Goal: Task Accomplishment & Management: Use online tool/utility

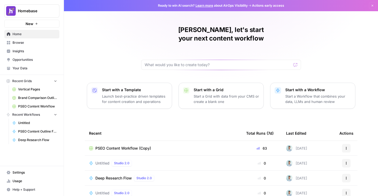
click at [135, 116] on div "[PERSON_NAME], let's start your next content workflow Start with a Template Lau…" at bounding box center [221, 127] width 314 height 254
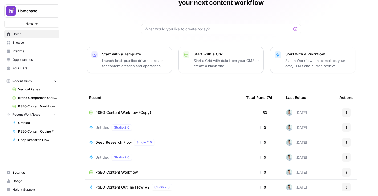
scroll to position [36, 0]
click at [154, 90] on div "Recent" at bounding box center [163, 97] width 149 height 15
click at [134, 90] on div "Recent" at bounding box center [163, 97] width 149 height 15
click at [113, 139] on span "Deep Research Flow" at bounding box center [113, 141] width 37 height 5
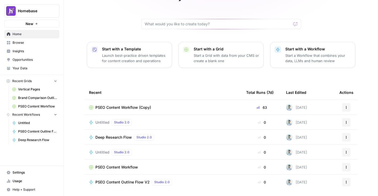
scroll to position [49, 0]
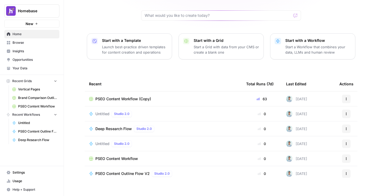
click at [122, 96] on span "PSEO Content Workflow (Copy)" at bounding box center [123, 98] width 56 height 5
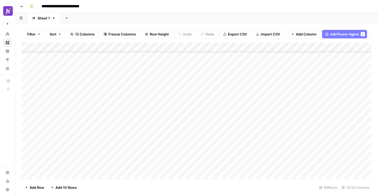
scroll to position [661, 0]
click at [102, 104] on div "Add Column" at bounding box center [197, 111] width 350 height 136
click at [132, 93] on div "Add Column" at bounding box center [197, 111] width 350 height 136
click at [139, 94] on div "Add Column" at bounding box center [197, 111] width 350 height 136
click at [153, 103] on div "Add Column" at bounding box center [197, 111] width 350 height 136
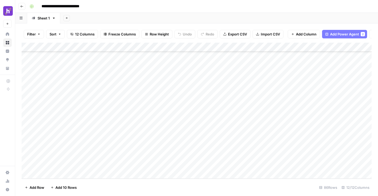
click at [201, 92] on div "Add Column" at bounding box center [197, 111] width 350 height 136
click at [241, 94] on div "Add Column" at bounding box center [197, 111] width 350 height 136
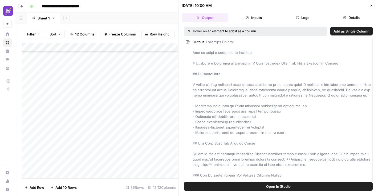
click at [271, 20] on button "Inputs" at bounding box center [254, 17] width 47 height 9
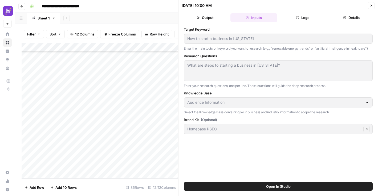
click at [293, 19] on button "Logs" at bounding box center [303, 17] width 47 height 9
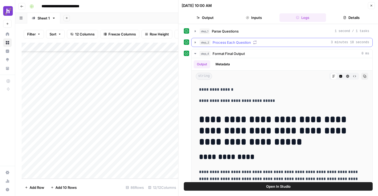
click at [194, 44] on icon "button" at bounding box center [195, 42] width 4 height 4
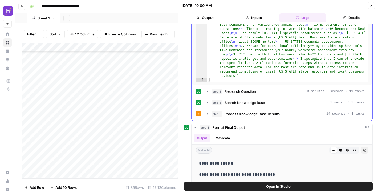
scroll to position [95, 0]
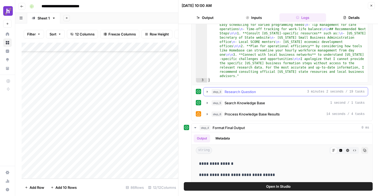
click at [207, 92] on icon "button" at bounding box center [207, 92] width 4 height 4
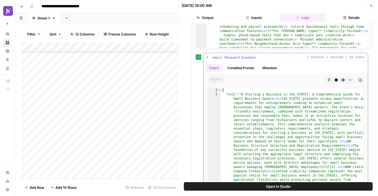
scroll to position [123, 0]
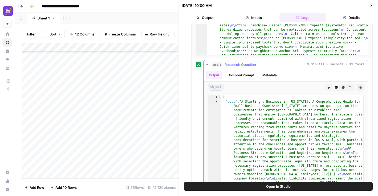
click at [208, 65] on icon "button" at bounding box center [207, 64] width 4 height 4
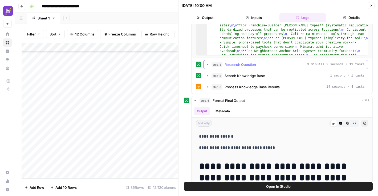
click at [208, 65] on icon "button" at bounding box center [207, 64] width 4 height 4
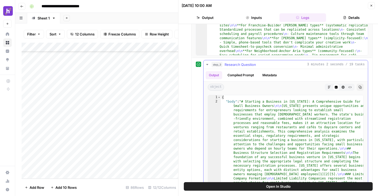
click at [360, 87] on icon "button" at bounding box center [360, 87] width 3 height 3
